Goal: Information Seeking & Learning: Check status

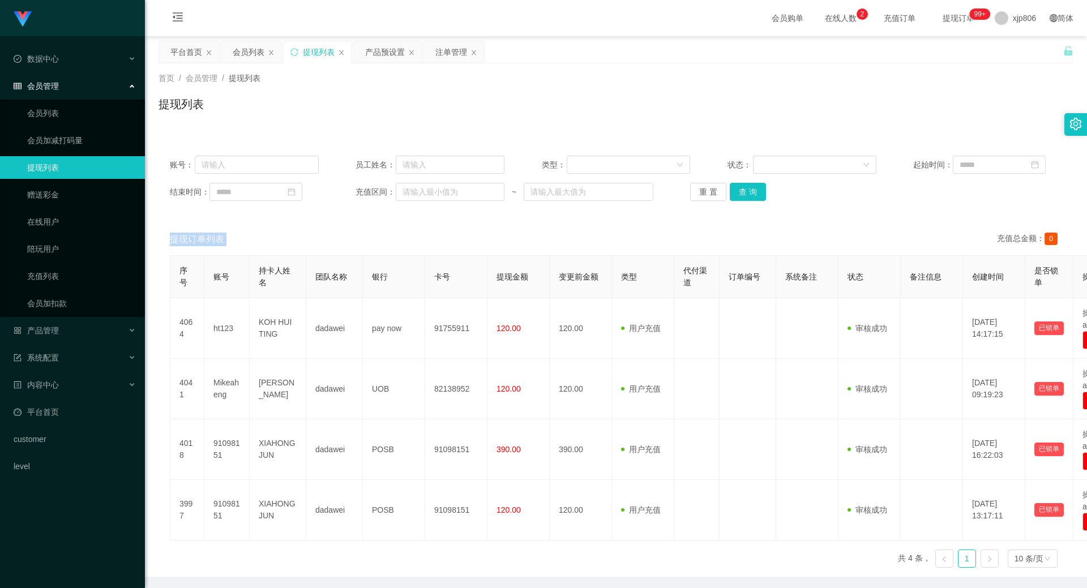
click at [194, 50] on div "平台首页" at bounding box center [186, 52] width 32 height 22
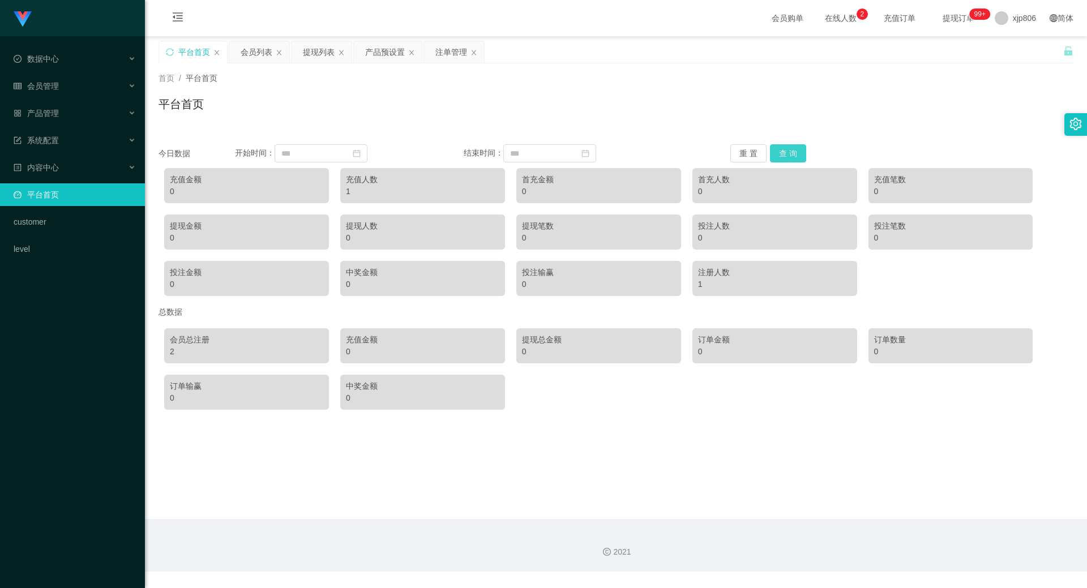
click at [783, 148] on button "查 询" at bounding box center [788, 153] width 36 height 18
click at [362, 344] on div "充值金额" at bounding box center [422, 340] width 153 height 12
click at [364, 344] on div "充值金额" at bounding box center [422, 340] width 153 height 12
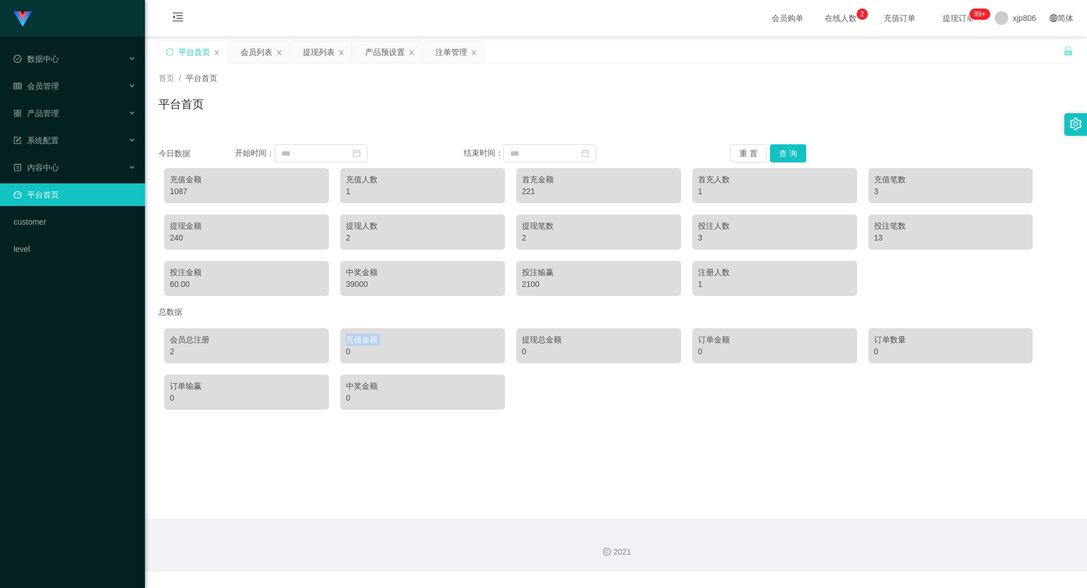
click at [364, 344] on div "充值金额" at bounding box center [422, 340] width 153 height 12
click at [362, 343] on div "充值金额" at bounding box center [422, 340] width 153 height 12
click at [354, 347] on div "0" at bounding box center [422, 352] width 153 height 12
click at [207, 198] on div "充值金额 1087" at bounding box center [246, 185] width 165 height 35
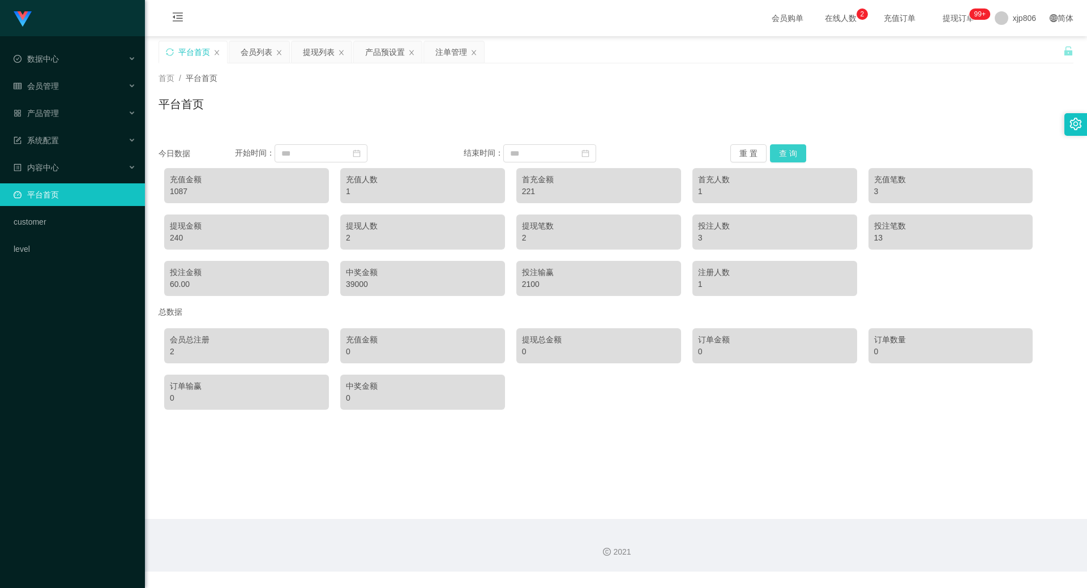
click at [789, 153] on button "查 询" at bounding box center [788, 153] width 36 height 18
click at [801, 148] on button "查 询" at bounding box center [788, 153] width 36 height 18
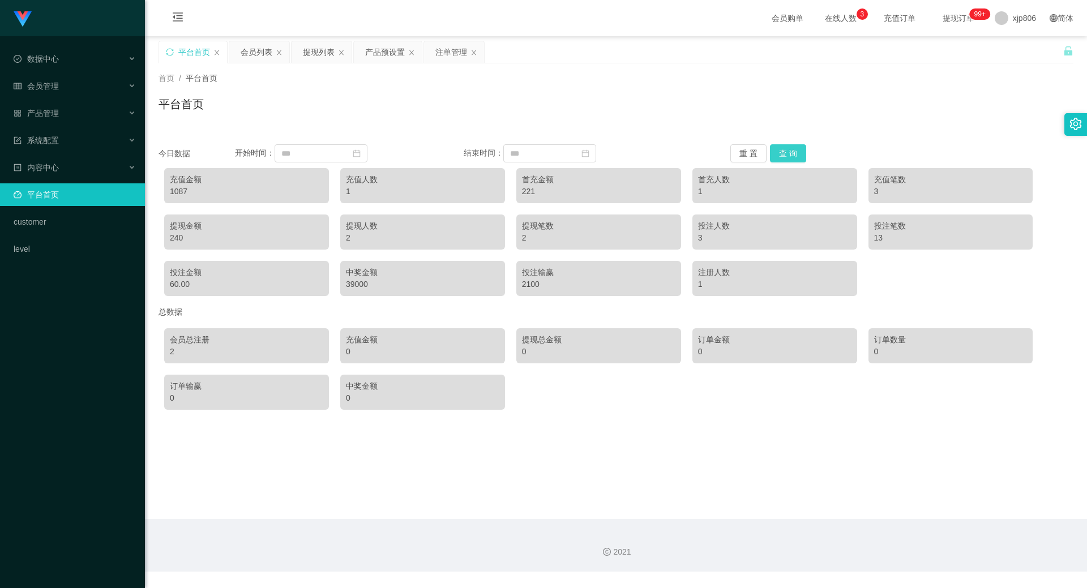
click at [801, 148] on button "查 询" at bounding box center [788, 153] width 36 height 18
click at [254, 326] on div "会员总注册 2 充值金额 0 提现总金额 0 订单金额 0 订单数量 0 订单输赢 0 中奖金额 0" at bounding box center [616, 369] width 915 height 93
click at [789, 152] on button "查 询" at bounding box center [788, 153] width 36 height 18
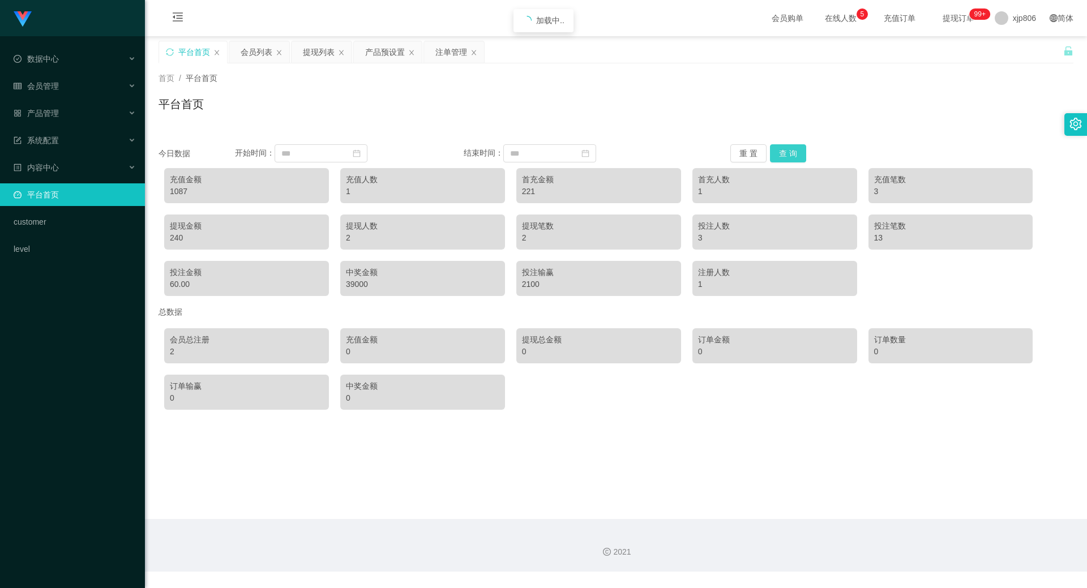
click at [789, 152] on button "查 询" at bounding box center [788, 153] width 36 height 18
click at [382, 303] on div "总数据" at bounding box center [616, 312] width 915 height 21
click at [361, 292] on div "中奖金额 39000" at bounding box center [422, 278] width 165 height 35
click at [362, 283] on div "39000" at bounding box center [422, 285] width 153 height 12
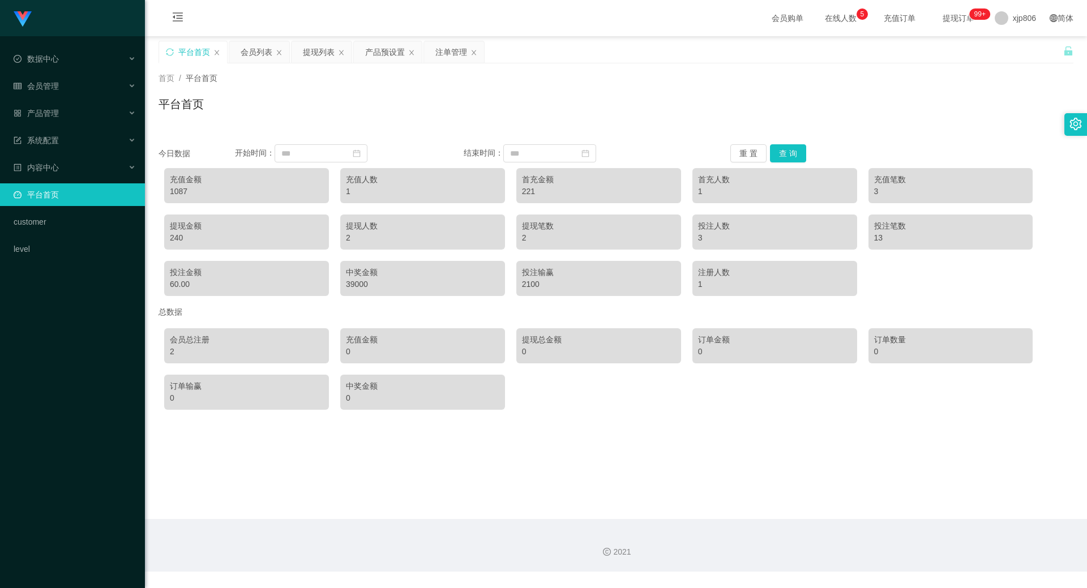
click at [226, 289] on div "60.00" at bounding box center [246, 285] width 153 height 12
click at [232, 230] on div "提现金额" at bounding box center [246, 226] width 153 height 12
click at [369, 206] on div "充值金额 1087 充值人数 1 首充金额 221 首充人数 1 充值笔数 3 提现金额 240 提现人数 2 提现笔数 2 投注人数 3 投注笔数 13 投…" at bounding box center [616, 232] width 915 height 139
click at [182, 186] on div "1087" at bounding box center [246, 192] width 153 height 12
click at [182, 190] on div "1087" at bounding box center [246, 192] width 153 height 12
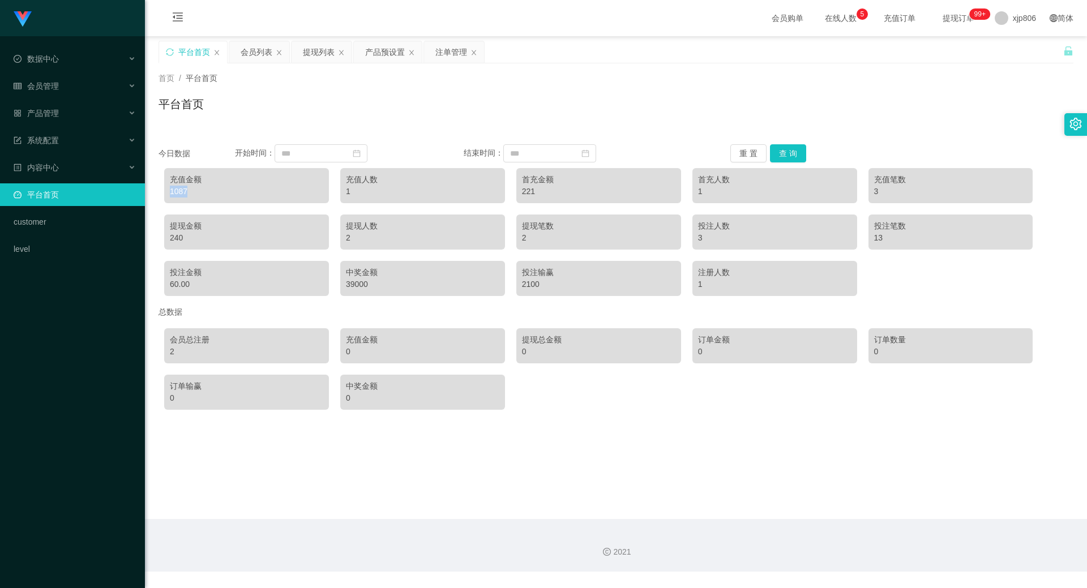
click at [182, 190] on div "1087" at bounding box center [246, 192] width 153 height 12
click at [213, 194] on div "1087" at bounding box center [246, 192] width 153 height 12
click at [779, 160] on button "查 询" at bounding box center [788, 153] width 36 height 18
click at [788, 144] on button "查 询" at bounding box center [788, 153] width 36 height 18
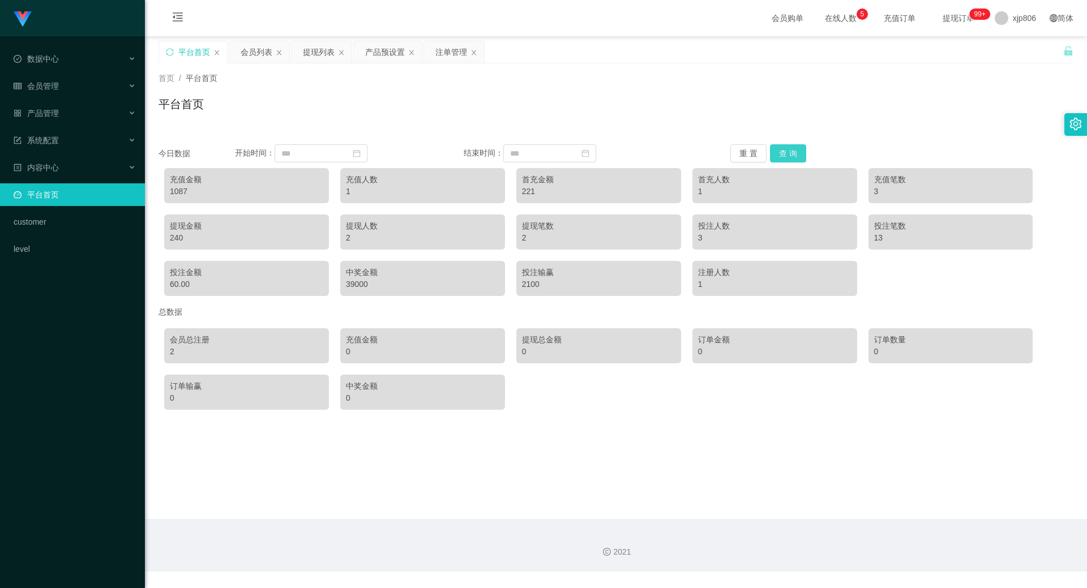
click at [788, 144] on button "查 询" at bounding box center [788, 153] width 36 height 18
click at [335, 50] on div "提现列表" at bounding box center [322, 52] width 60 height 22
click at [304, 46] on div "提现列表" at bounding box center [319, 52] width 32 height 22
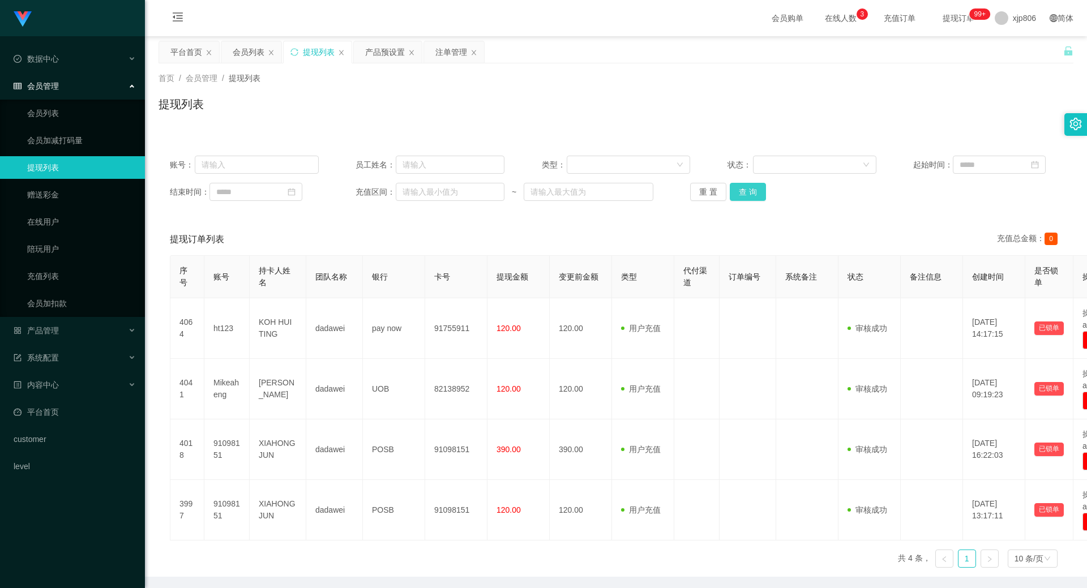
click at [761, 200] on button "查 询" at bounding box center [748, 192] width 36 height 18
click at [754, 200] on div "重 置 查 询" at bounding box center [764, 192] width 149 height 18
click at [754, 200] on button "查 询" at bounding box center [748, 192] width 36 height 18
click at [754, 200] on div "重 置 查 询" at bounding box center [764, 192] width 149 height 18
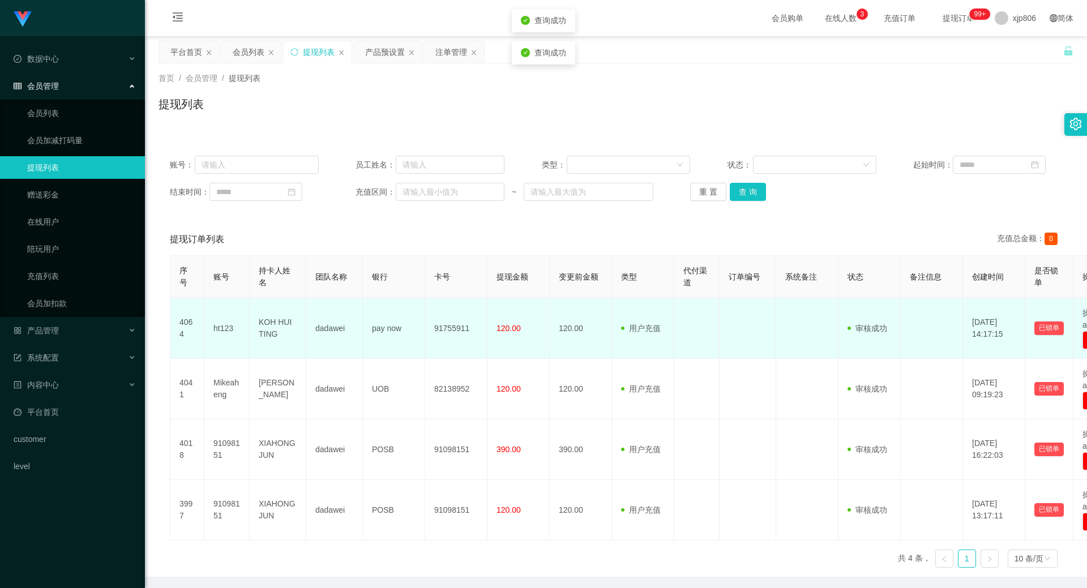
click at [222, 331] on td "ht123" at bounding box center [226, 328] width 45 height 61
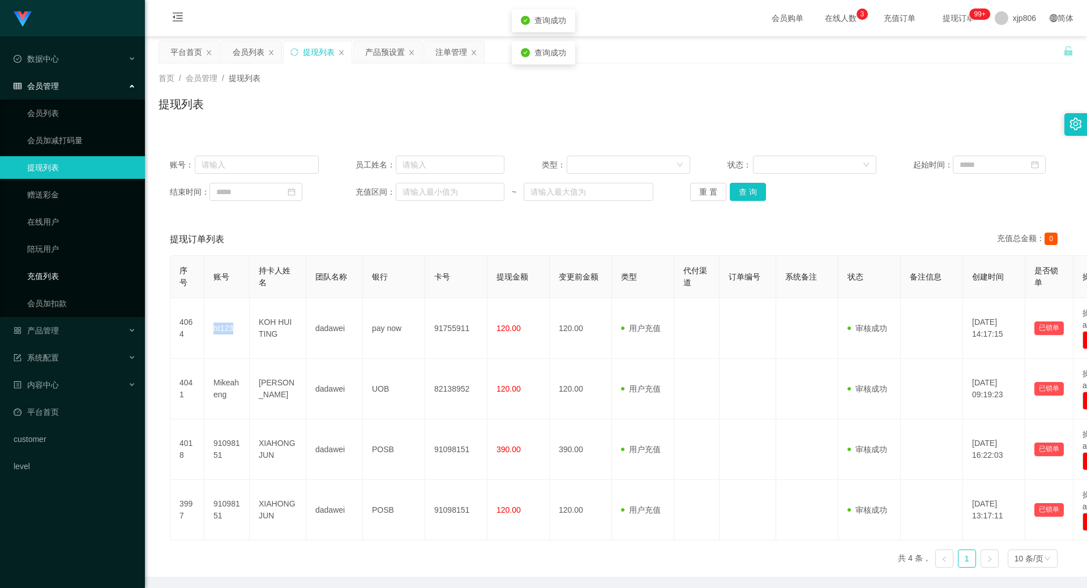
copy td "ht123"
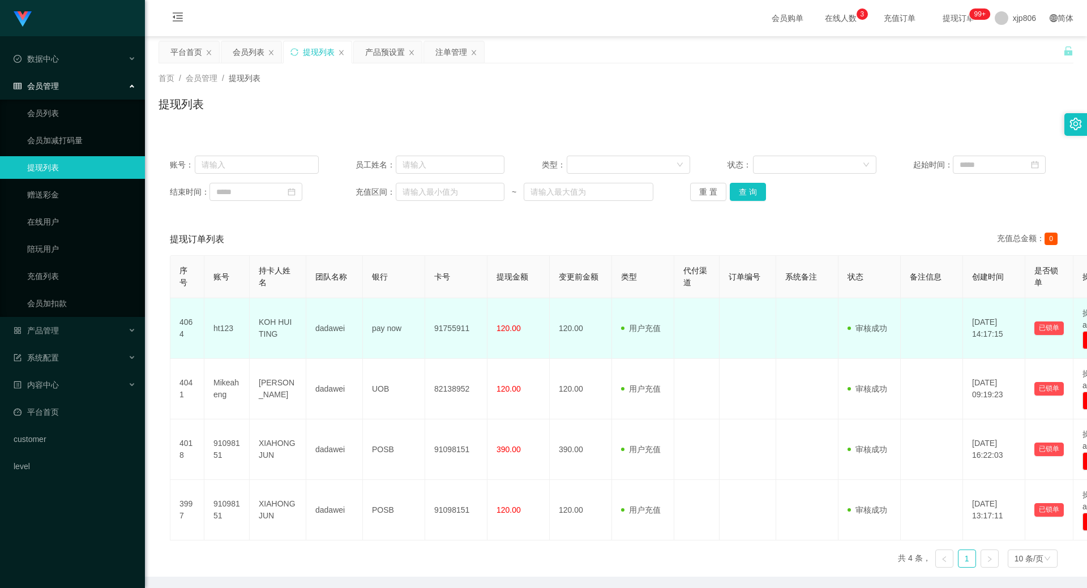
click at [259, 330] on td "KOH HUI TING" at bounding box center [278, 328] width 57 height 61
copy td "KOH HUI TING"
click at [345, 334] on td "dadawei" at bounding box center [334, 328] width 57 height 61
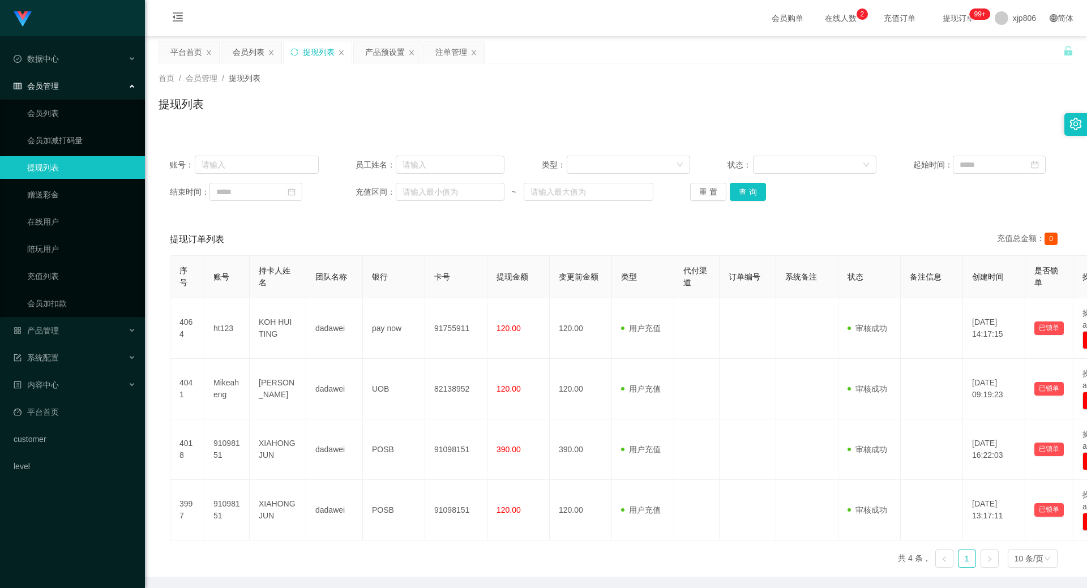
click at [378, 55] on div "产品预设置" at bounding box center [385, 52] width 40 height 22
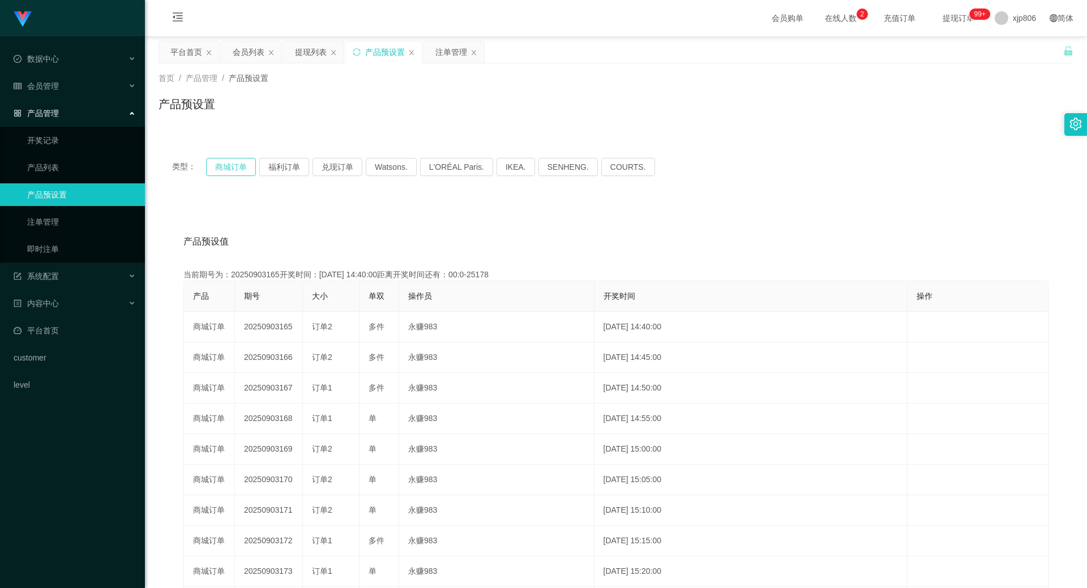
click at [241, 167] on button "商城订单" at bounding box center [231, 167] width 50 height 18
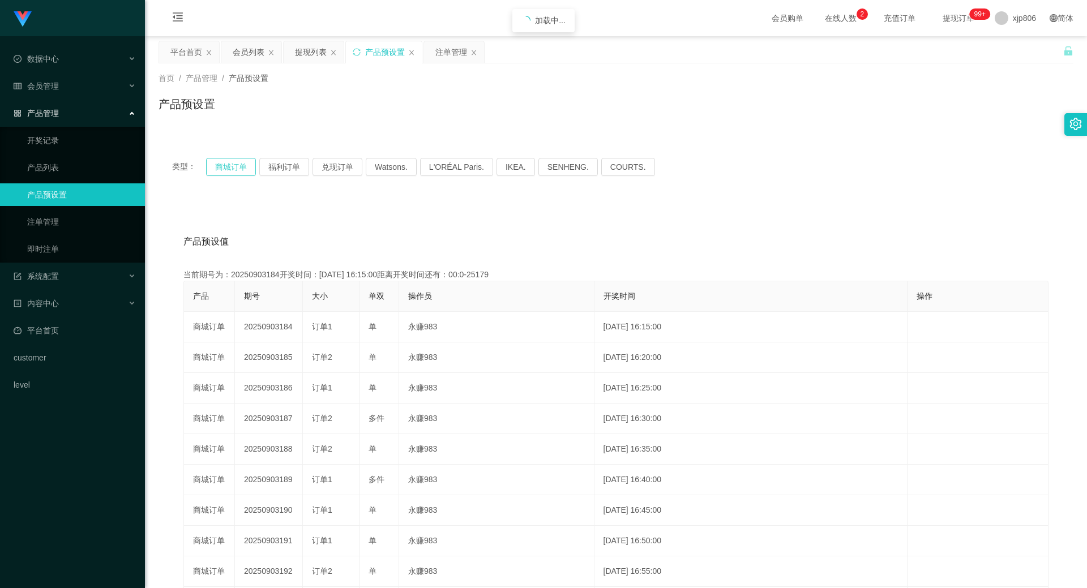
click at [241, 167] on button "商城订单" at bounding box center [231, 167] width 50 height 18
click at [227, 165] on button "商城订单" at bounding box center [231, 167] width 50 height 18
click at [437, 57] on div "注单管理" at bounding box center [452, 52] width 32 height 22
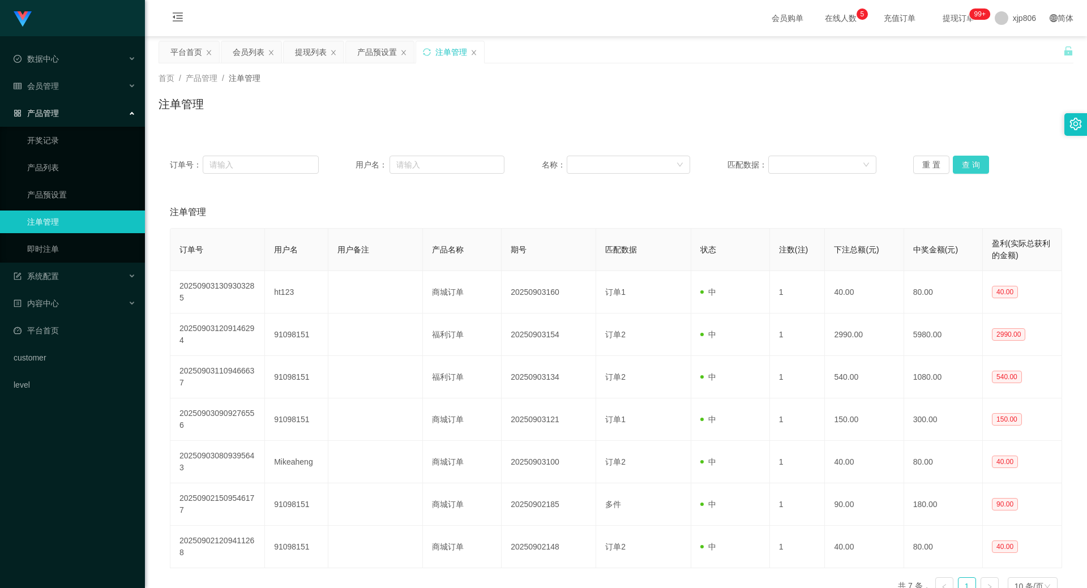
click at [968, 169] on button "查 询" at bounding box center [971, 165] width 36 height 18
click at [969, 167] on div "重 置 查 询" at bounding box center [988, 165] width 149 height 18
click at [969, 167] on button "查 询" at bounding box center [971, 165] width 36 height 18
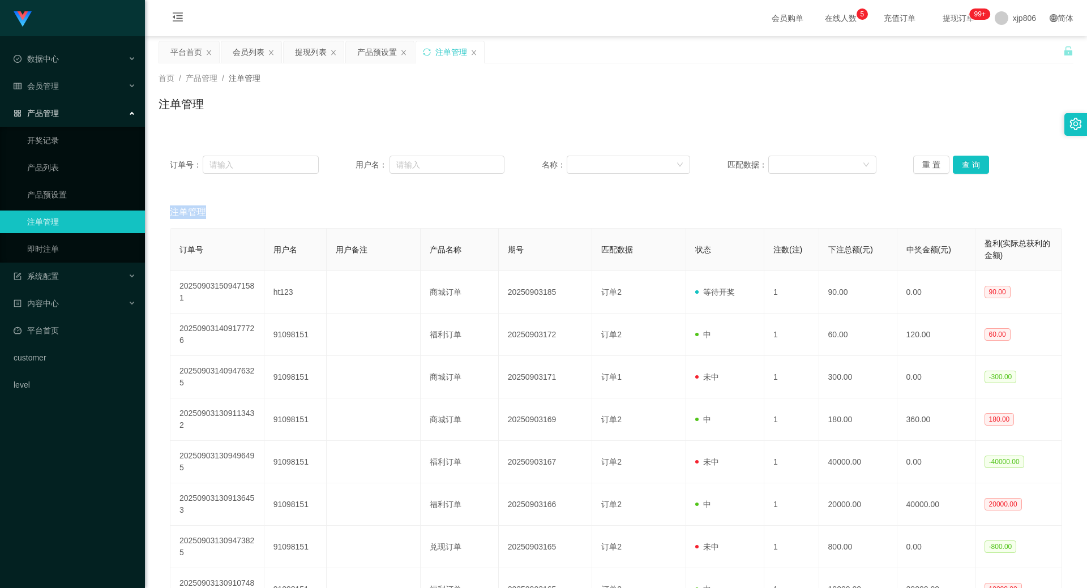
click at [969, 167] on div "重 置 查 询" at bounding box center [988, 165] width 149 height 18
click at [969, 167] on button "查 询" at bounding box center [971, 165] width 36 height 18
click at [969, 167] on div "重 置 查 询" at bounding box center [988, 165] width 149 height 18
click at [969, 167] on button "查 询" at bounding box center [971, 165] width 36 height 18
click at [969, 167] on div "重 置 查 询" at bounding box center [988, 165] width 149 height 18
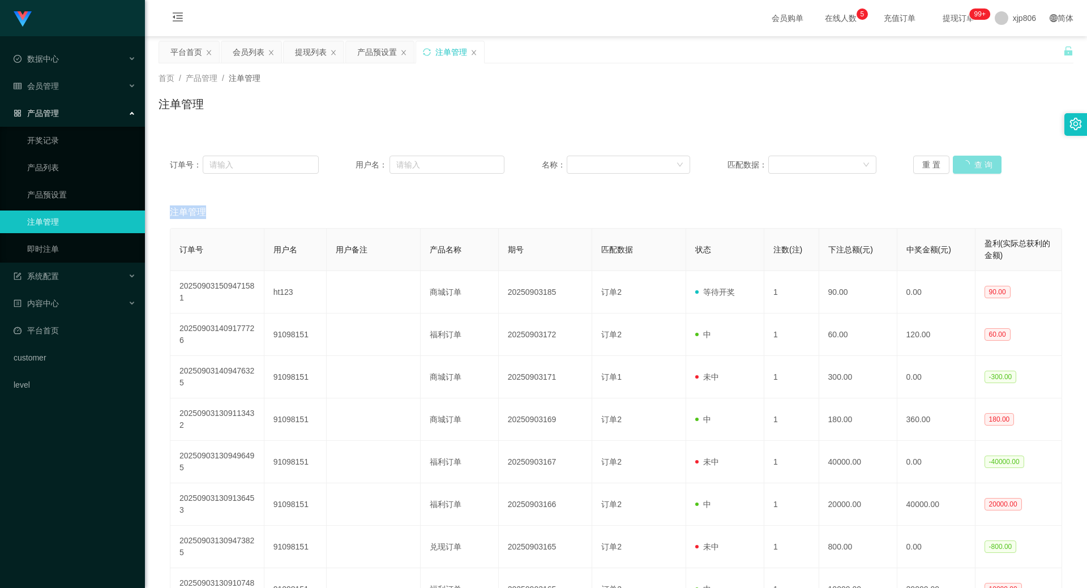
click at [969, 167] on button "查 询" at bounding box center [977, 165] width 49 height 18
click at [969, 167] on div "重 置 查 询" at bounding box center [988, 165] width 149 height 18
click at [969, 167] on button "查 询" at bounding box center [977, 165] width 49 height 18
click at [969, 167] on div "重 置 查 询" at bounding box center [988, 165] width 149 height 18
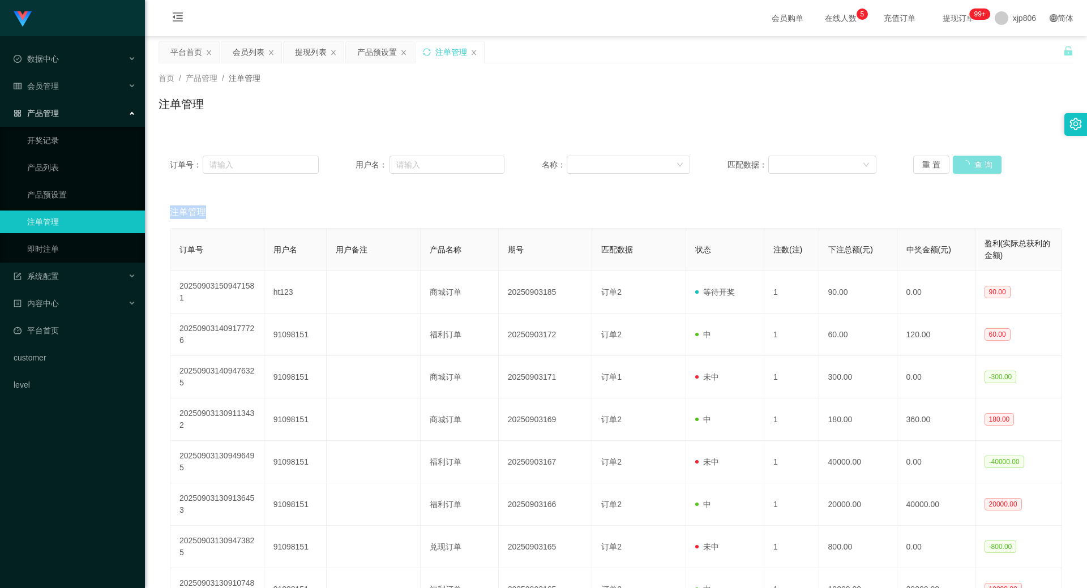
click at [969, 167] on div "重 置 查 询" at bounding box center [988, 165] width 149 height 18
click at [969, 167] on button "查 询" at bounding box center [971, 165] width 36 height 18
click at [957, 165] on button "查 询" at bounding box center [971, 165] width 36 height 18
click at [957, 165] on div "重 置 查 询" at bounding box center [988, 165] width 149 height 18
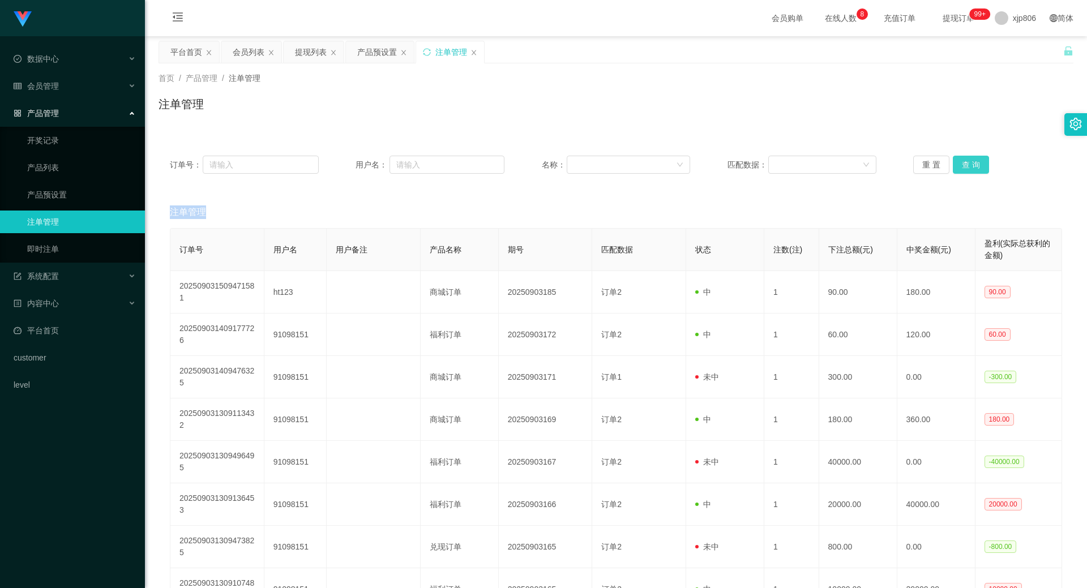
click at [957, 165] on button "查 询" at bounding box center [971, 165] width 36 height 18
click at [253, 53] on div "会员列表" at bounding box center [249, 52] width 32 height 22
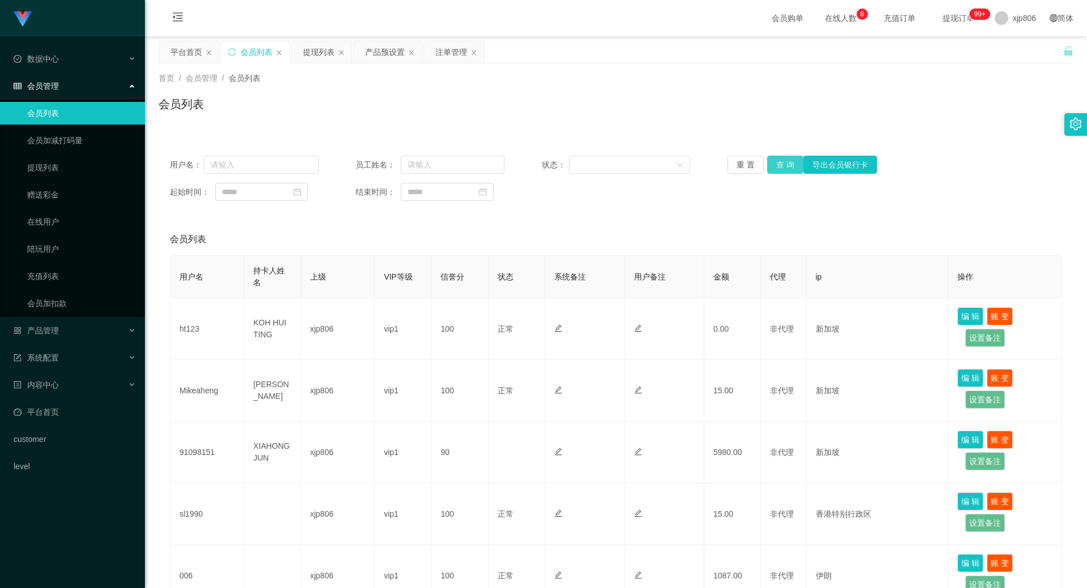
click at [782, 165] on button "查 询" at bounding box center [785, 165] width 36 height 18
click at [782, 165] on div "重 置 查 询 导出会员银行卡" at bounding box center [802, 165] width 149 height 18
click at [781, 167] on button "查 询" at bounding box center [785, 165] width 36 height 18
click at [780, 168] on div "重 置 查 询 导出会员银行卡" at bounding box center [802, 165] width 149 height 18
click at [780, 168] on button "查 询" at bounding box center [791, 165] width 49 height 18
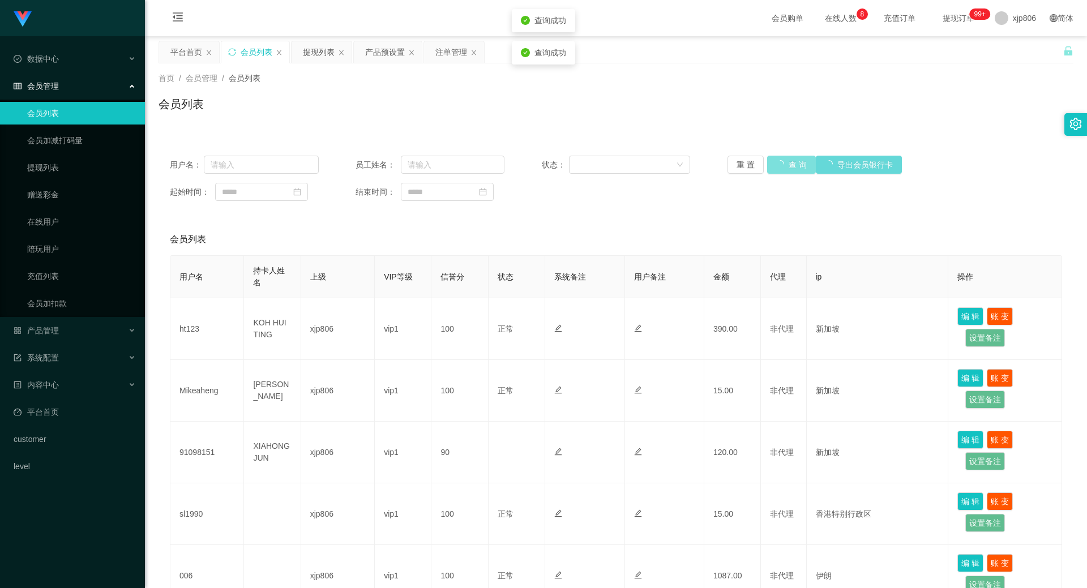
click at [779, 169] on div "重 置 查 询 导出会员银行卡" at bounding box center [802, 165] width 149 height 18
drag, startPoint x: 778, startPoint y: 171, endPoint x: 848, endPoint y: 113, distance: 90.9
click at [778, 171] on button "查 询" at bounding box center [785, 165] width 36 height 18
click at [317, 59] on div "提现列表" at bounding box center [319, 52] width 32 height 22
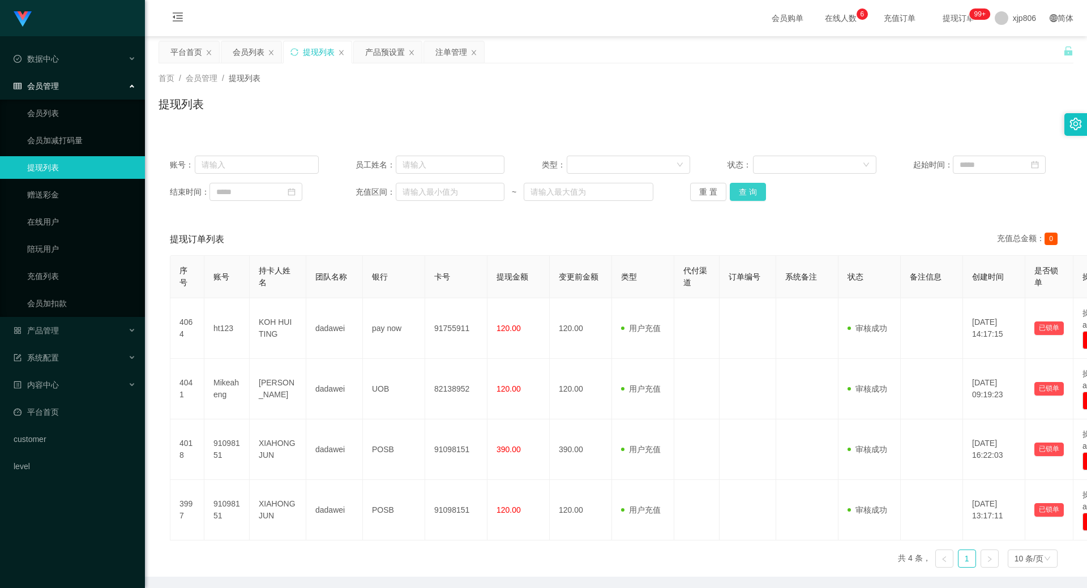
click at [751, 193] on button "查 询" at bounding box center [748, 192] width 36 height 18
click at [751, 193] on div "重 置 查 询" at bounding box center [764, 192] width 149 height 18
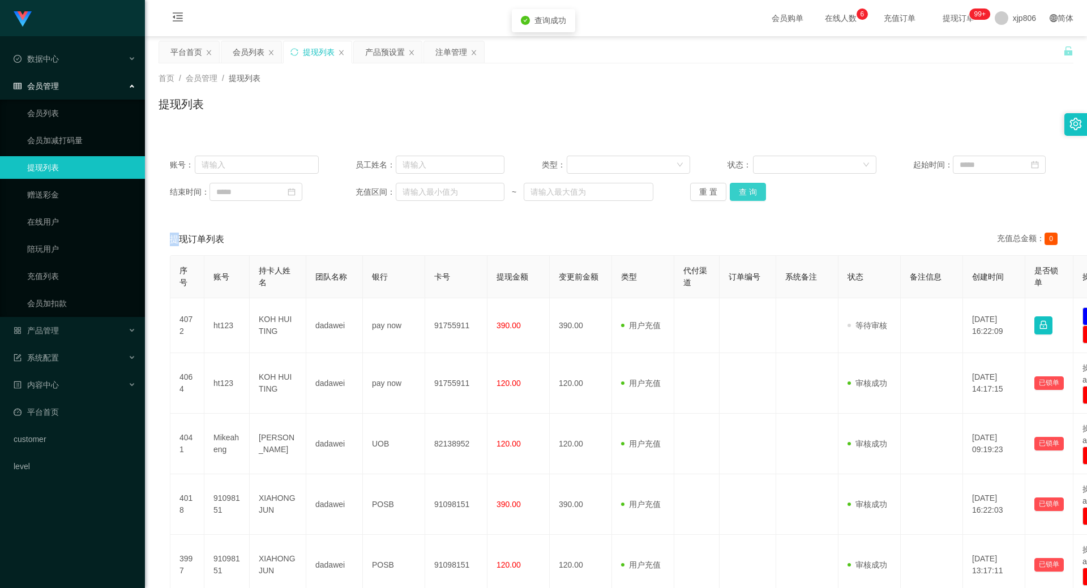
click at [751, 193] on button "查 询" at bounding box center [748, 192] width 36 height 18
click at [751, 193] on div "重 置 查 询" at bounding box center [764, 192] width 149 height 18
click at [751, 193] on button "查 询" at bounding box center [748, 192] width 36 height 18
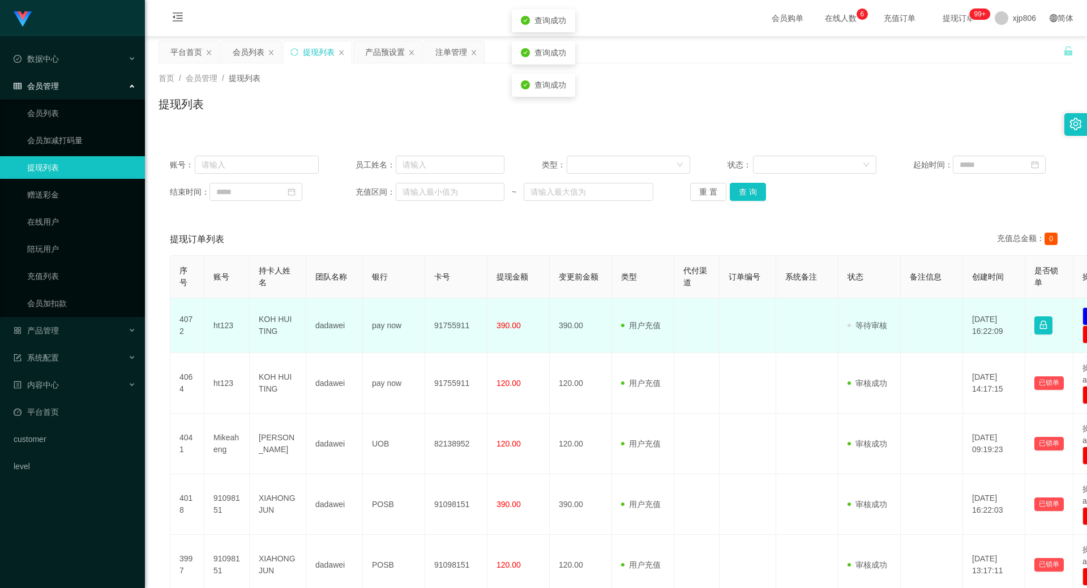
click at [216, 321] on td "ht123" at bounding box center [226, 325] width 45 height 55
copy td "ht123"
